Goal: Find specific page/section: Find specific page/section

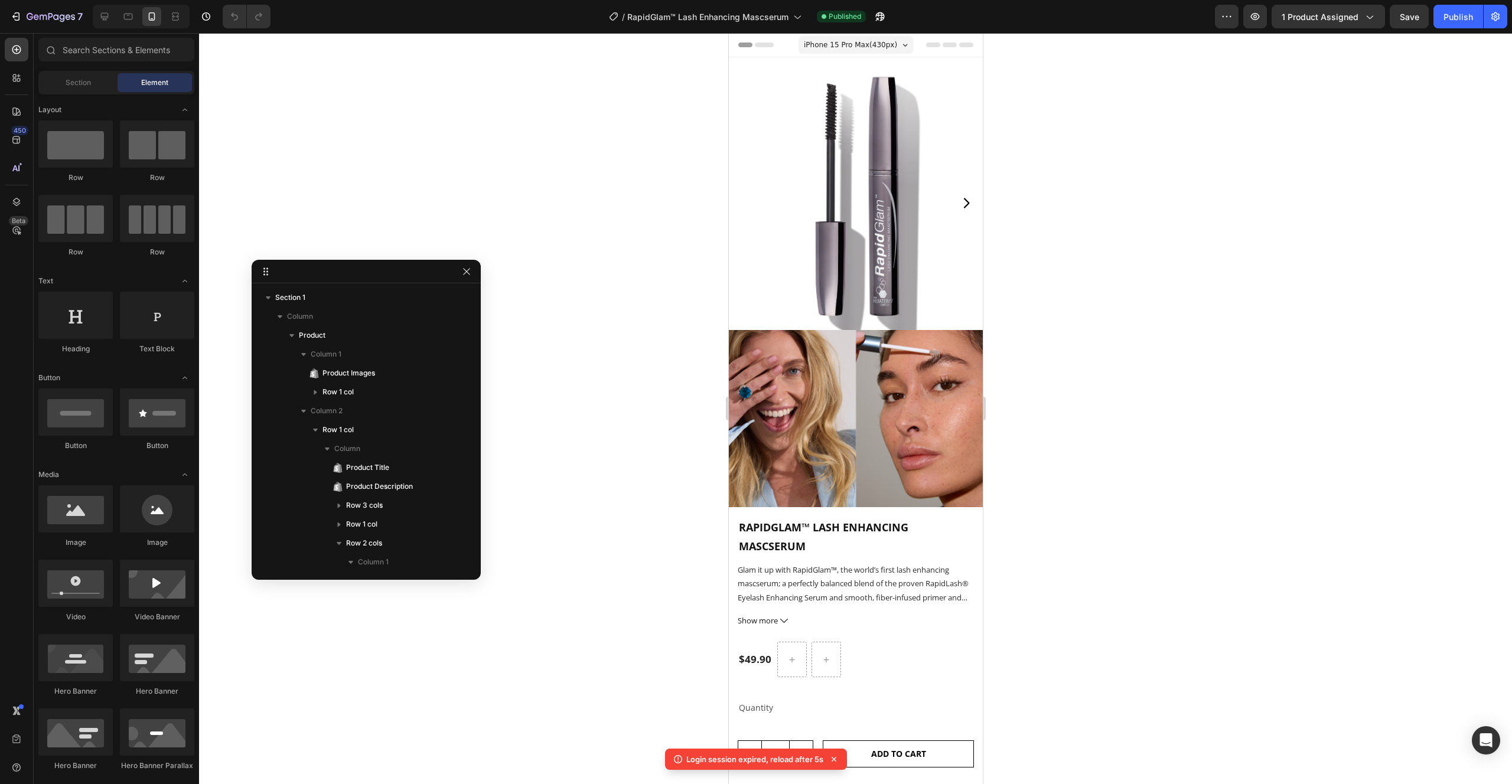
scroll to position [137, 0]
click at [1229, 164] on div at bounding box center [855, 408] width 1313 height 751
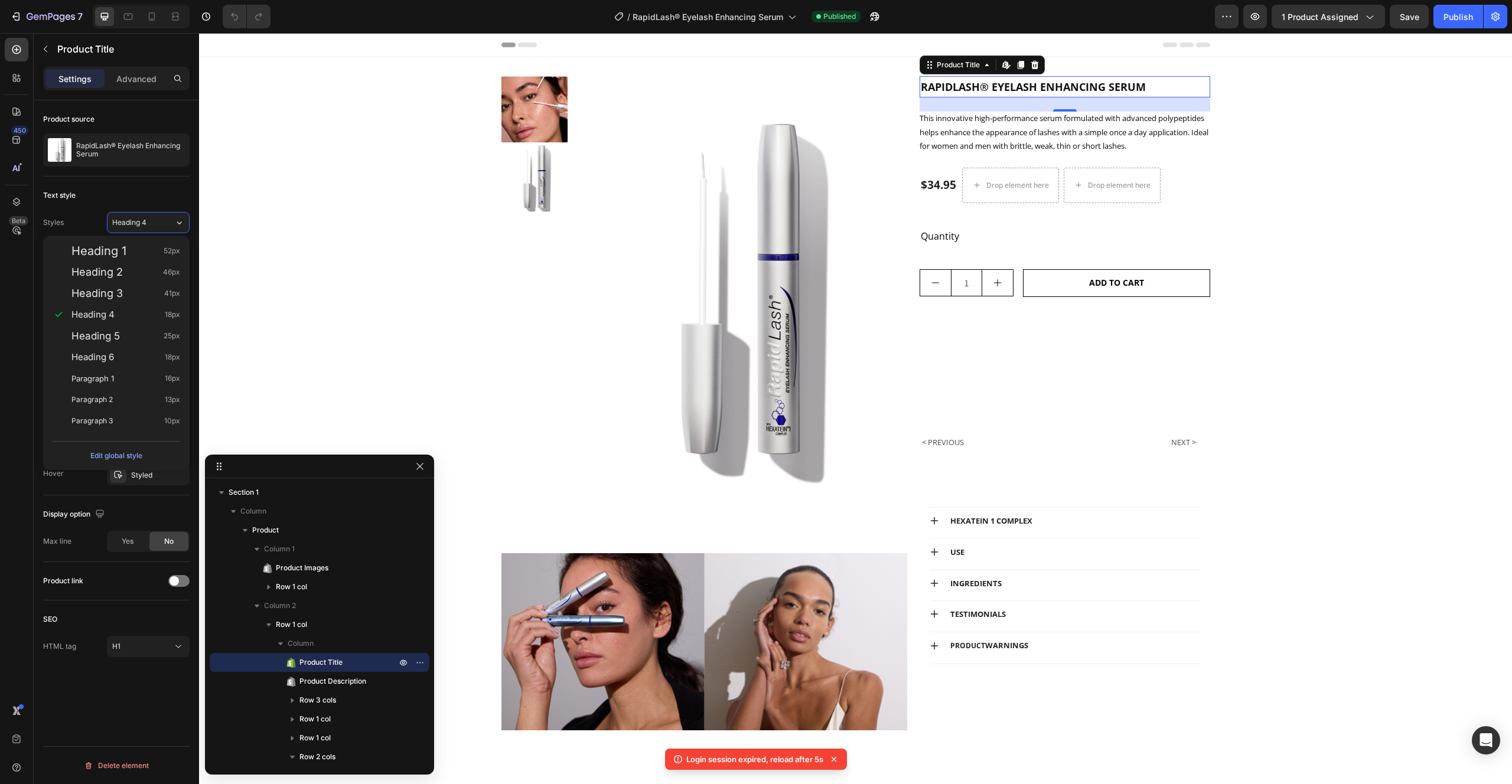
scroll to position [163, 0]
